Goal: Transaction & Acquisition: Purchase product/service

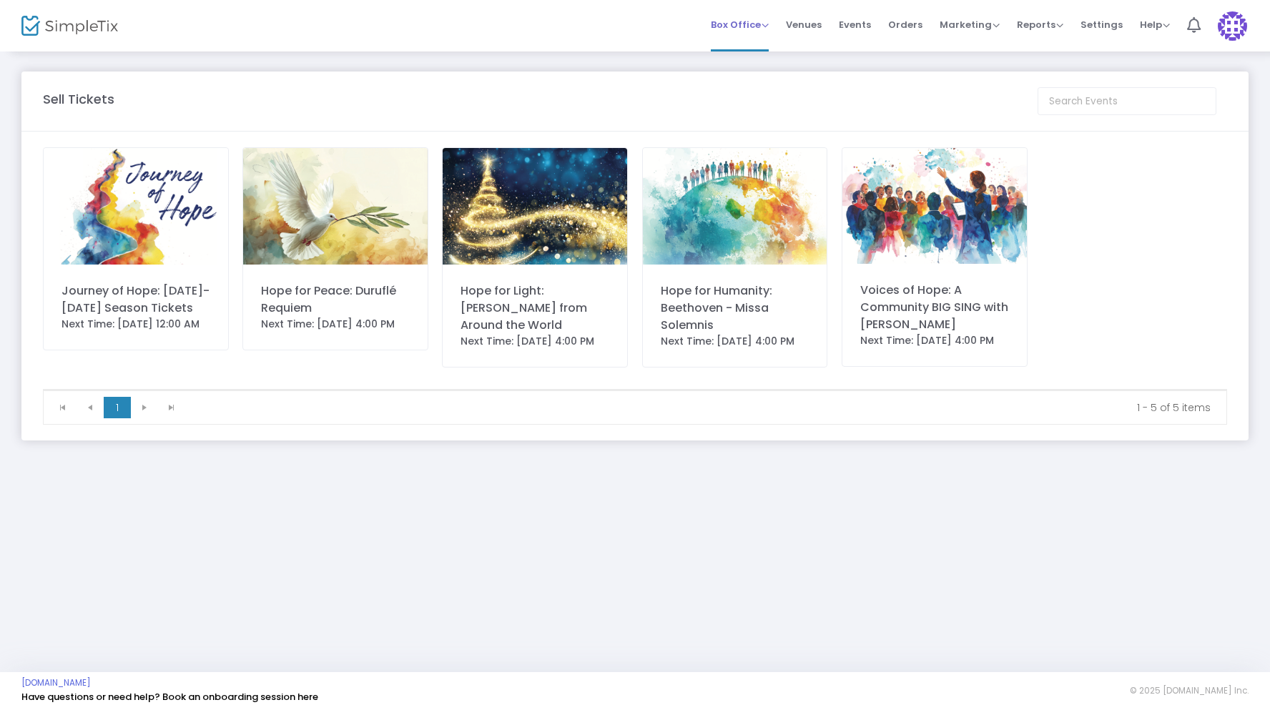
click at [769, 26] on span "Box Office" at bounding box center [740, 25] width 58 height 14
click at [762, 51] on li "Sell Tickets" at bounding box center [762, 48] width 102 height 28
click at [347, 214] on img at bounding box center [335, 206] width 184 height 117
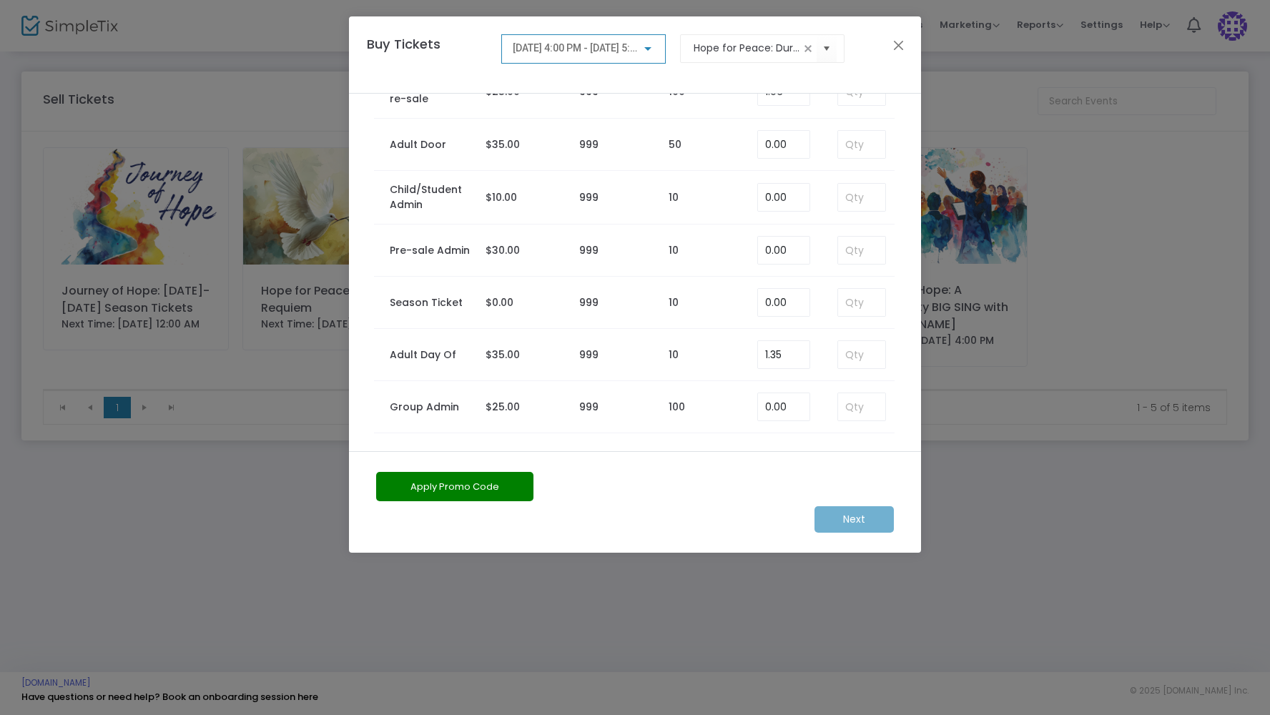
scroll to position [259, 0]
click at [869, 249] on input at bounding box center [861, 250] width 47 height 27
type input "3"
click at [862, 519] on m-button "Next" at bounding box center [853, 519] width 79 height 26
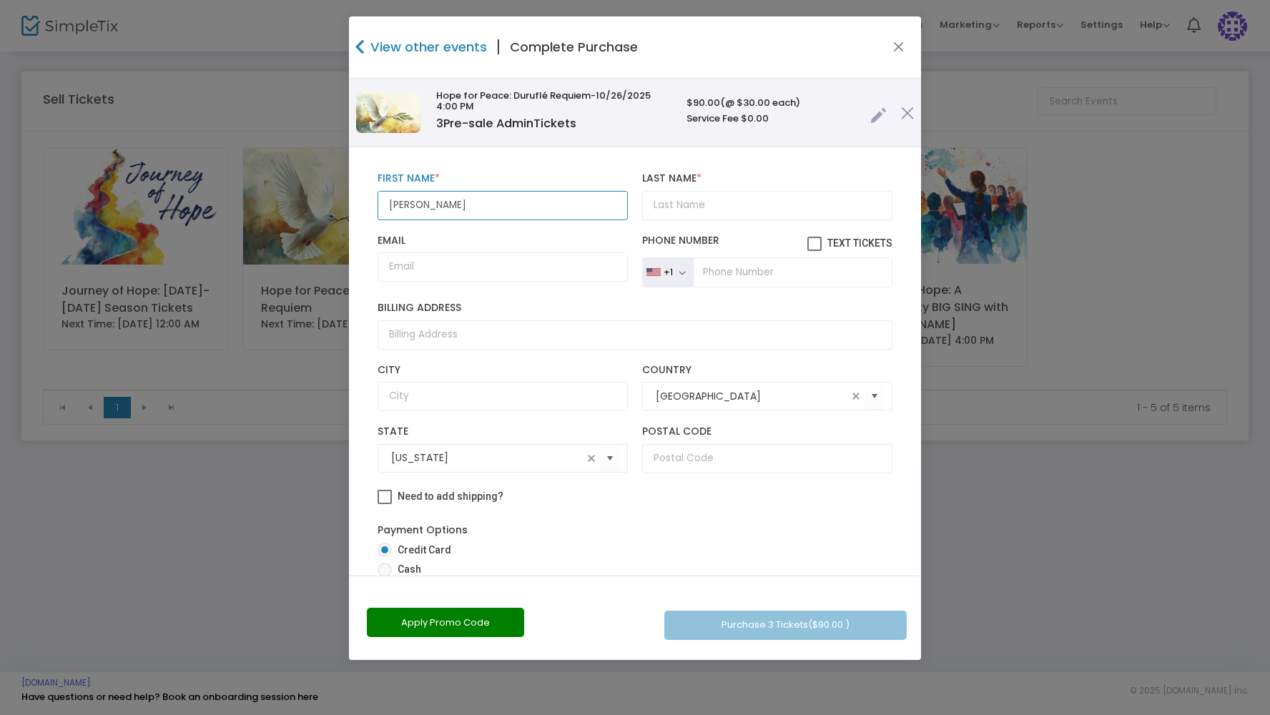
type input "[PERSON_NAME]"
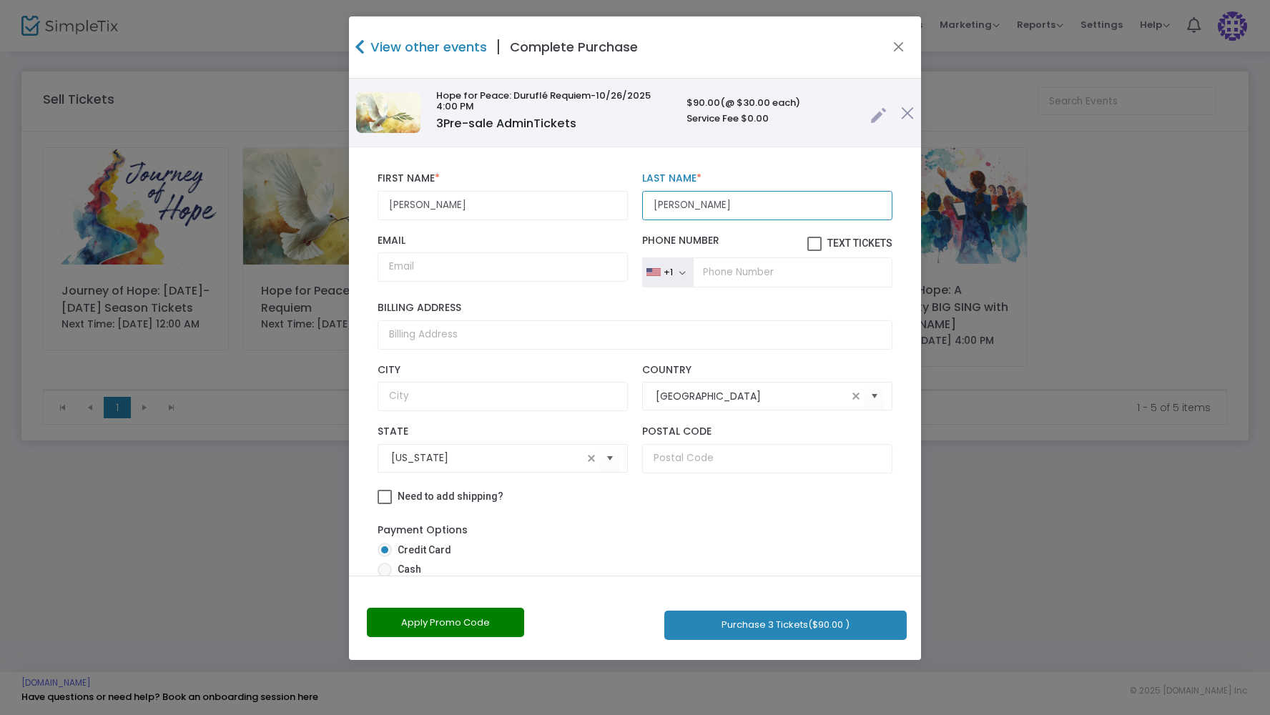
type input "[PERSON_NAME]"
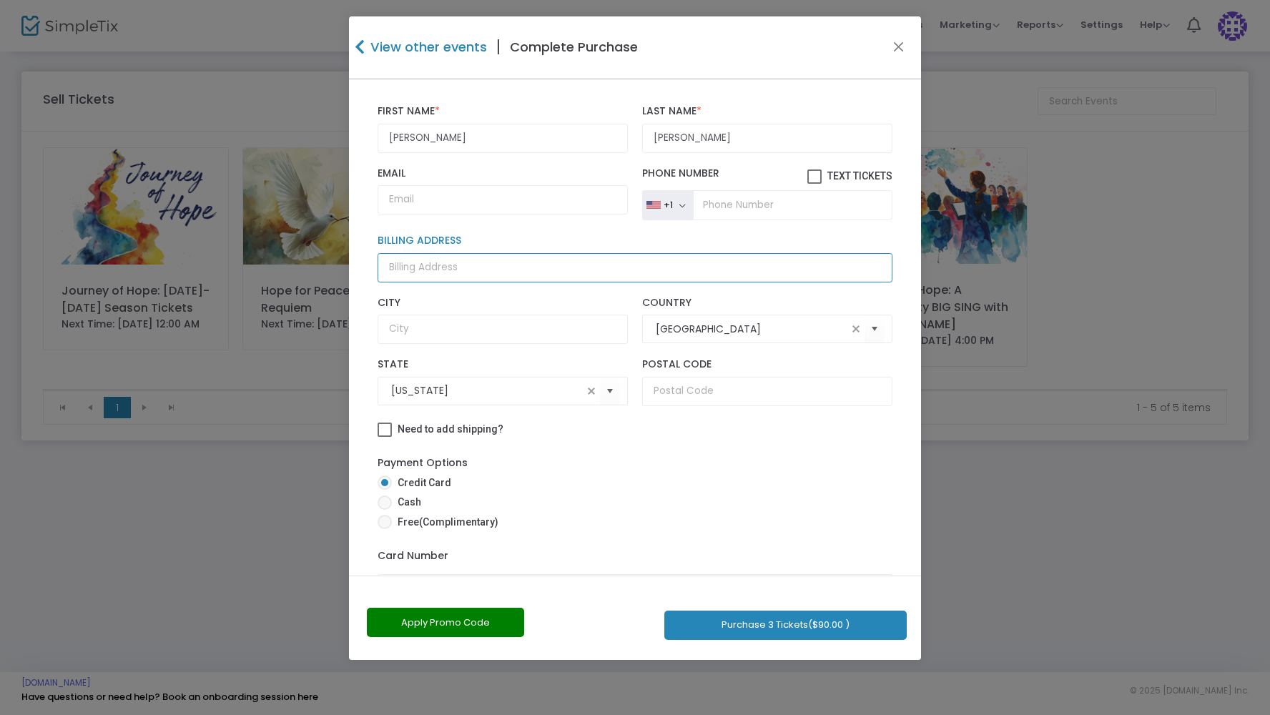
scroll to position [71, 0]
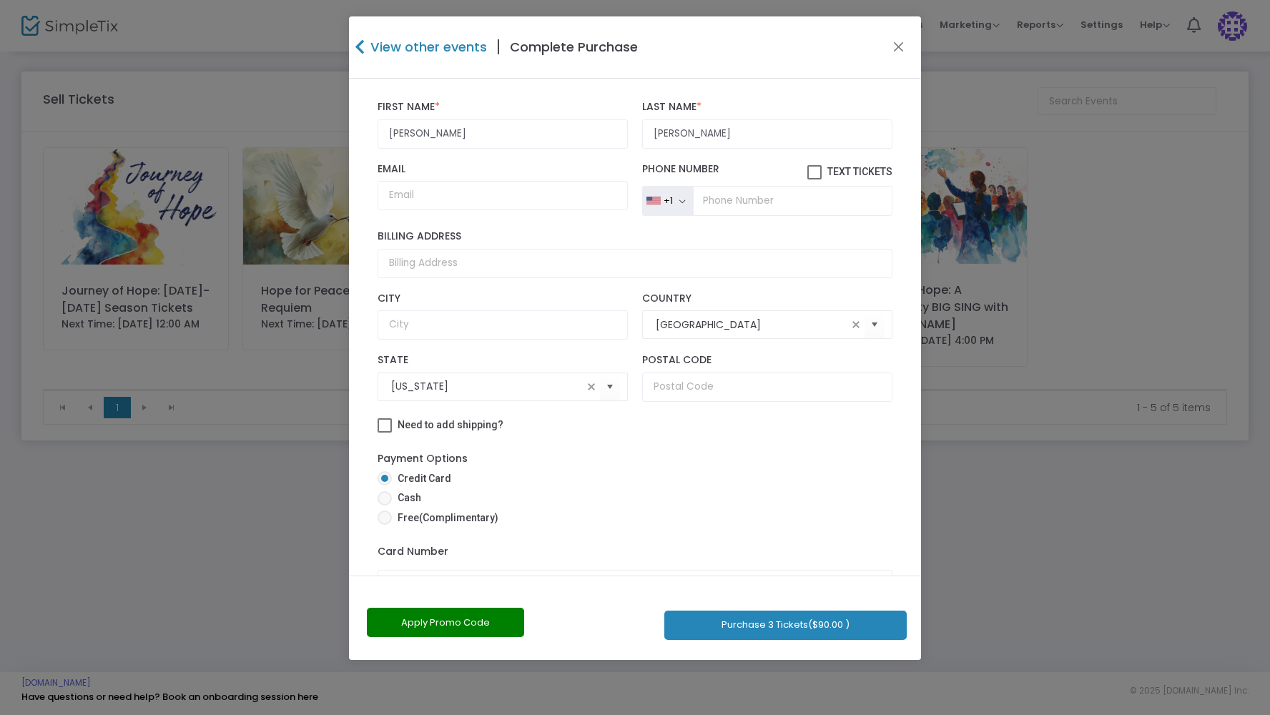
click at [382, 505] on span at bounding box center [385, 498] width 14 height 14
click at [384, 506] on input "Cash" at bounding box center [384, 505] width 1 height 1
radio input "true"
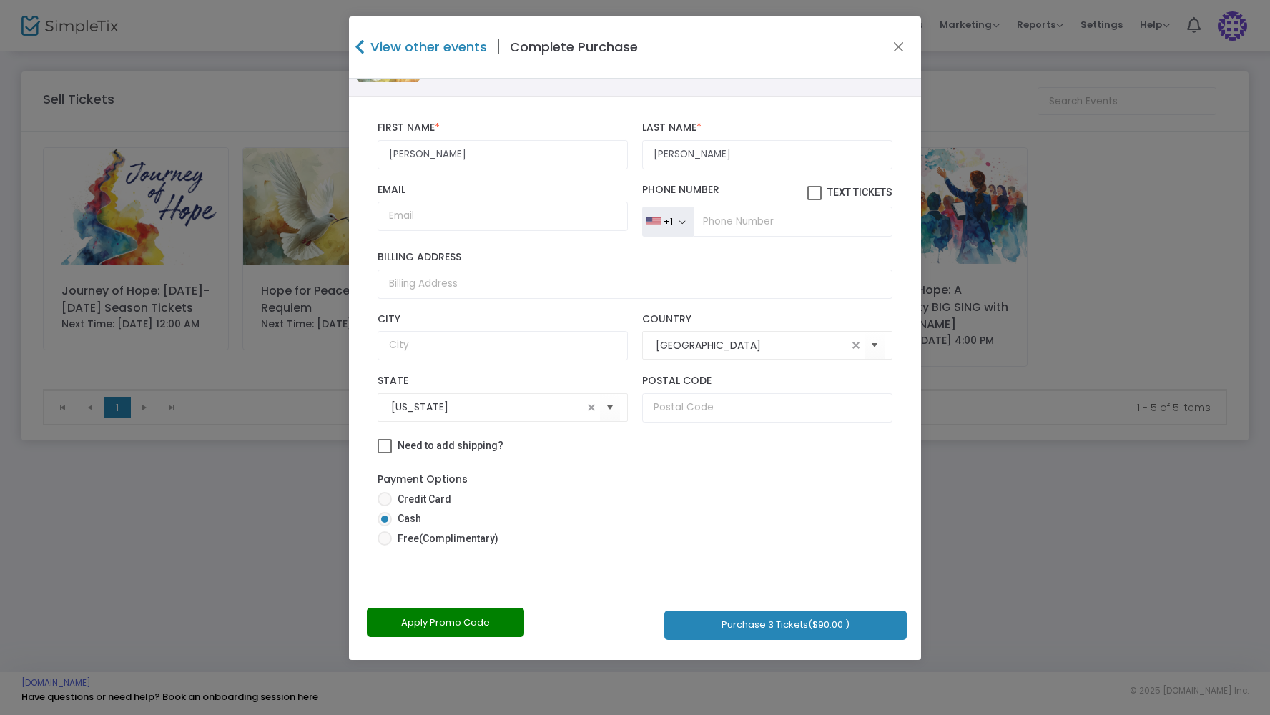
scroll to position [59, 0]
click at [774, 630] on button "Purchase 3 Tickets ($90.00 )" at bounding box center [785, 625] width 242 height 29
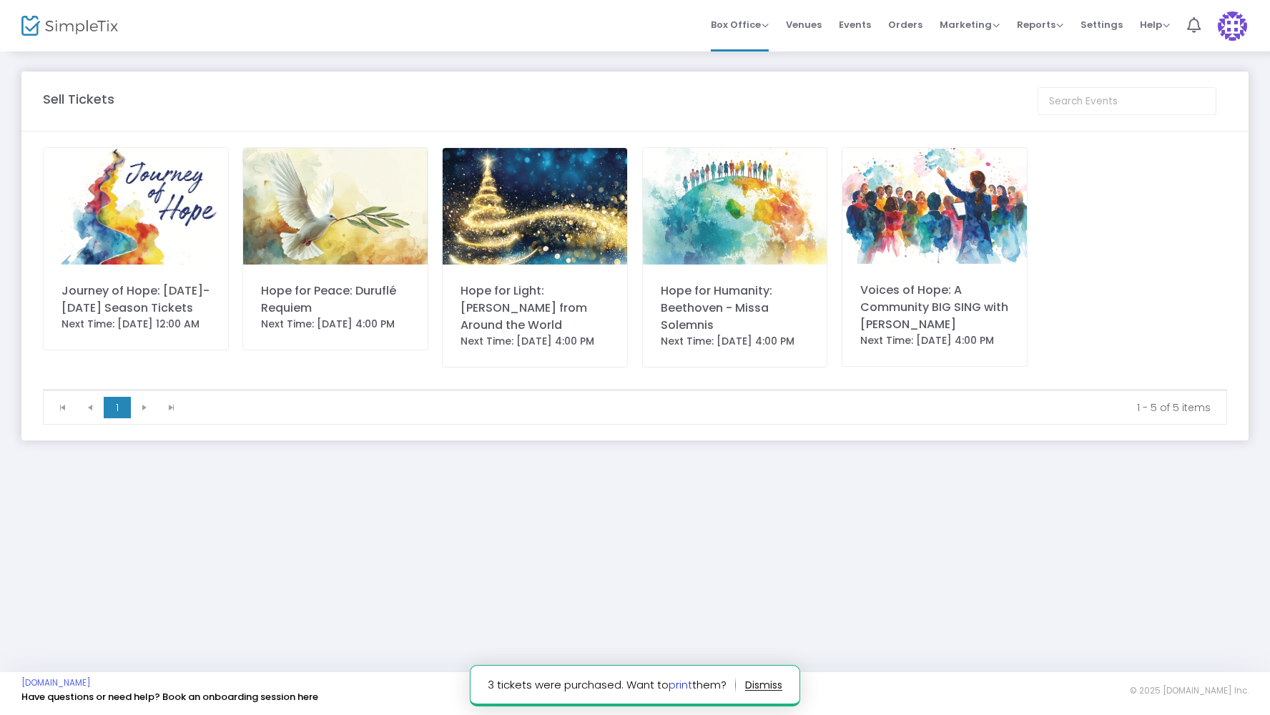
click at [679, 685] on link "print" at bounding box center [680, 684] width 24 height 15
